Goal: Task Accomplishment & Management: Use online tool/utility

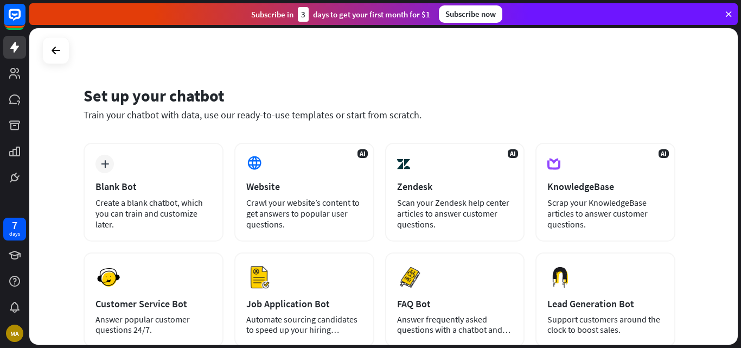
scroll to position [109, 0]
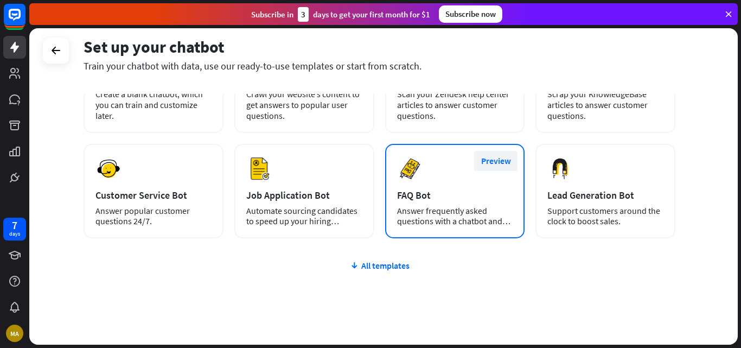
click at [500, 160] on button "Preview" at bounding box center [495, 161] width 43 height 20
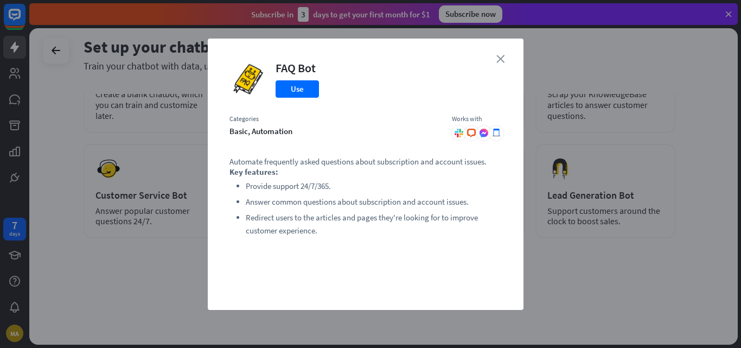
click at [500, 60] on icon "close" at bounding box center [501, 59] width 8 height 8
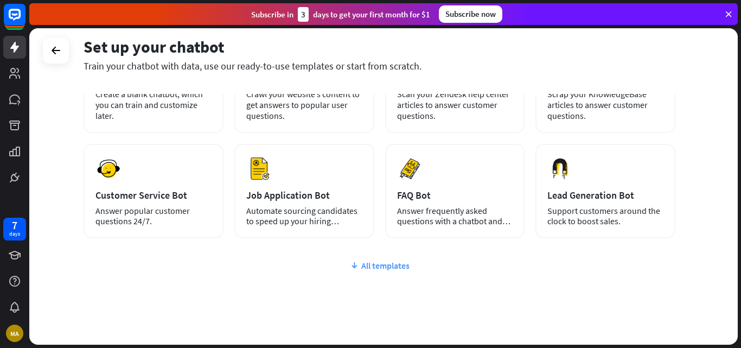
click at [390, 264] on div "All templates" at bounding box center [380, 265] width 592 height 11
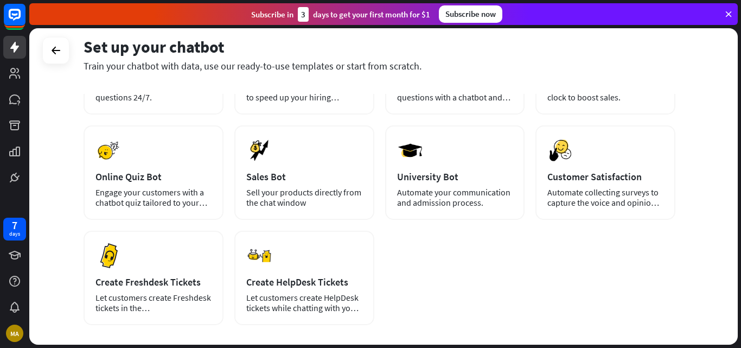
scroll to position [163, 0]
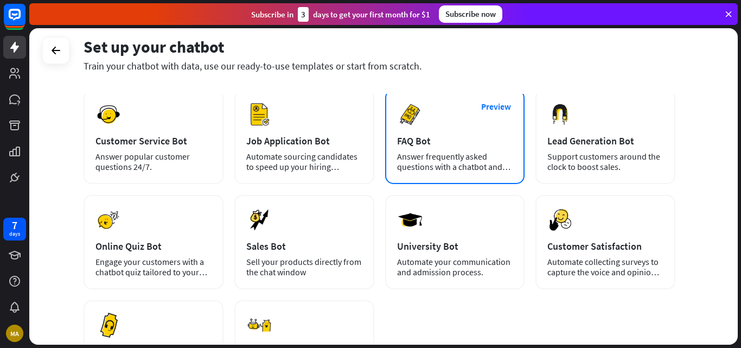
click at [427, 154] on div "Answer frequently asked questions with a chatbot and save your time." at bounding box center [455, 161] width 116 height 21
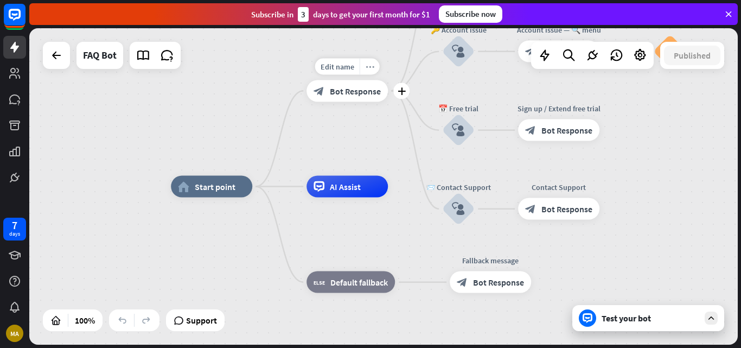
click at [372, 67] on icon "more_horiz" at bounding box center [370, 66] width 9 height 8
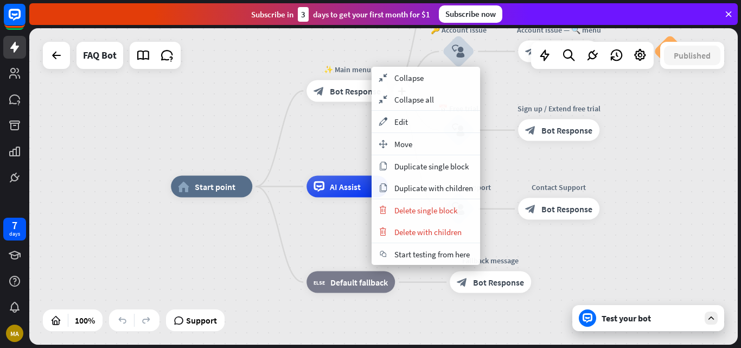
click at [307, 80] on div "plus ✨ Main menu block_bot_response Bot Response" at bounding box center [347, 91] width 81 height 22
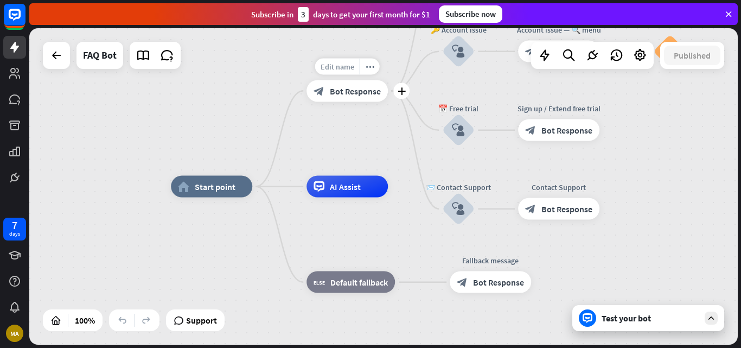
click at [339, 66] on span "Edit name" at bounding box center [338, 66] width 34 height 10
type input "*********"
click at [246, 134] on div "home_2 Start point ********* block_bot_response Bot Response 💲 Subscription blo…" at bounding box center [383, 186] width 709 height 316
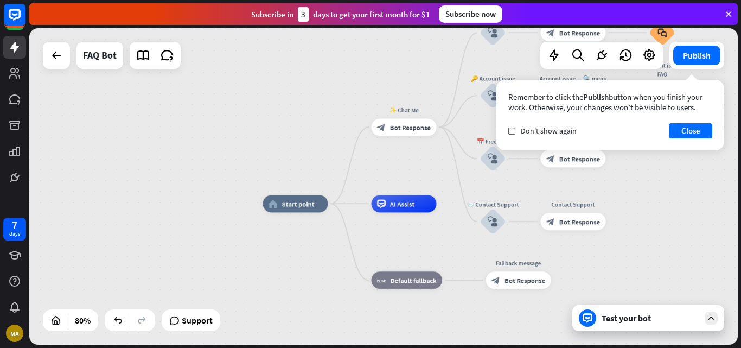
click at [645, 316] on div "Test your bot" at bounding box center [651, 318] width 98 height 11
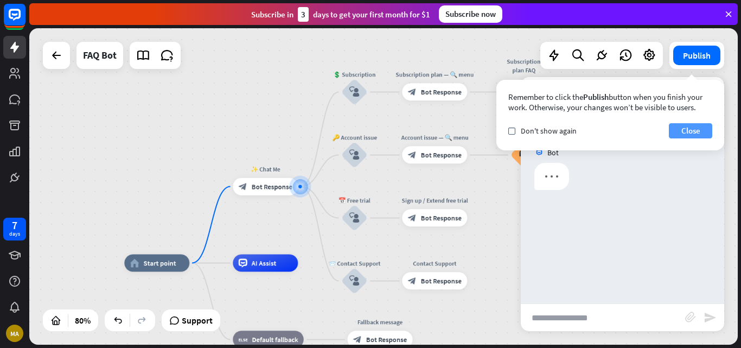
click at [696, 131] on button "Close" at bounding box center [690, 130] width 43 height 15
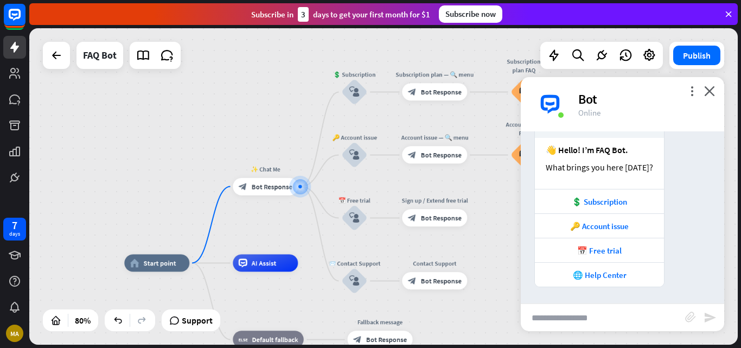
scroll to position [118, 0]
click at [690, 92] on icon "more_vert" at bounding box center [692, 91] width 10 height 10
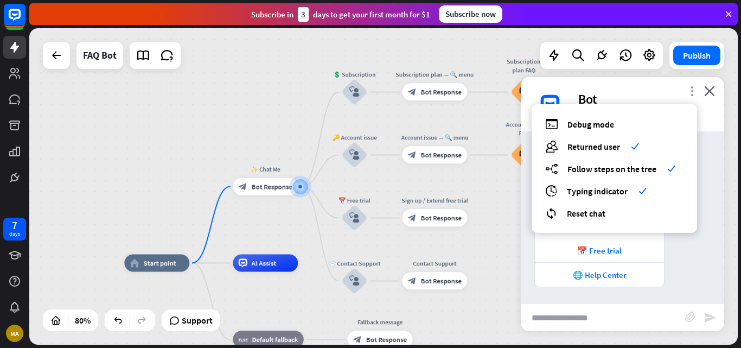
click at [690, 92] on icon "more_vert" at bounding box center [692, 91] width 10 height 10
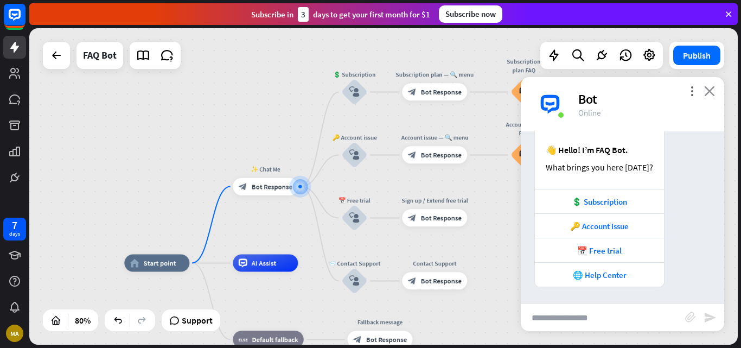
click at [711, 92] on icon "close" at bounding box center [709, 91] width 11 height 10
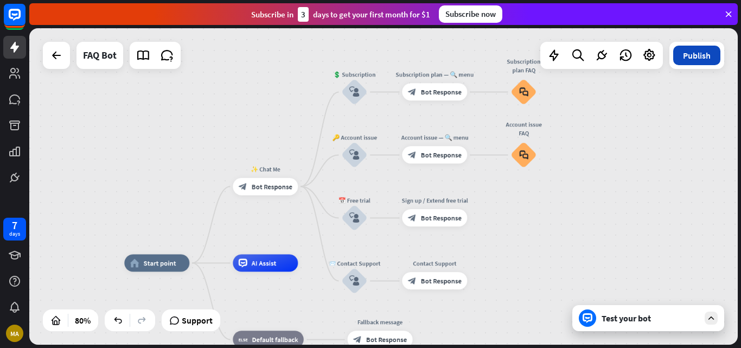
click at [701, 57] on button "Publish" at bounding box center [696, 56] width 47 height 20
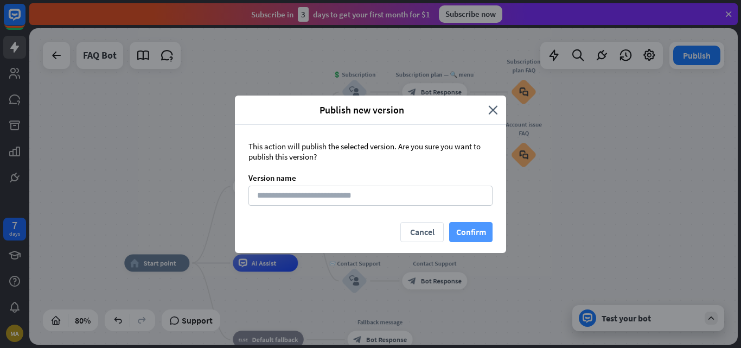
click at [465, 227] on button "Confirm" at bounding box center [470, 232] width 43 height 20
